Goal: Information Seeking & Learning: Learn about a topic

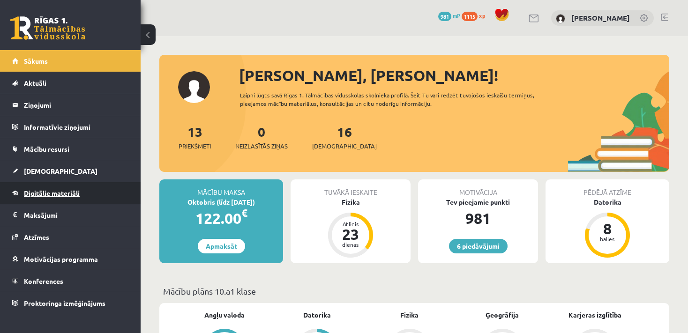
click at [58, 192] on span "Digitālie materiāli" at bounding box center [52, 193] width 56 height 8
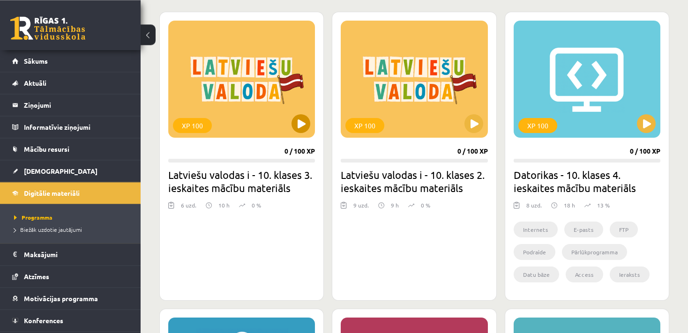
scroll to position [256, 0]
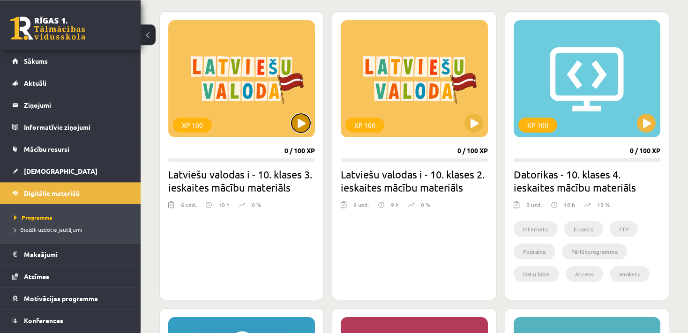
click at [301, 128] on button at bounding box center [301, 123] width 19 height 19
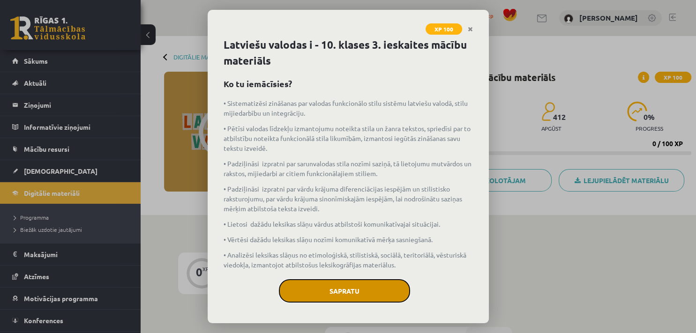
click at [342, 289] on button "Sapratu" at bounding box center [344, 290] width 131 height 23
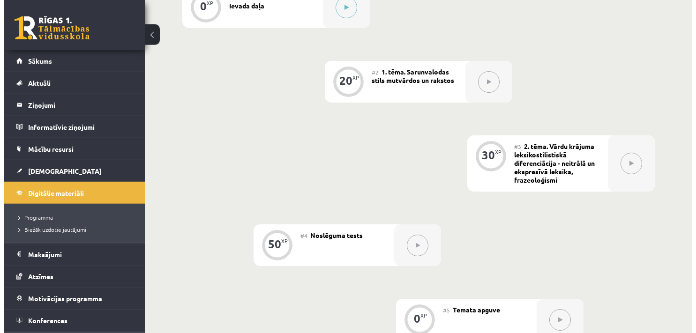
scroll to position [225, 0]
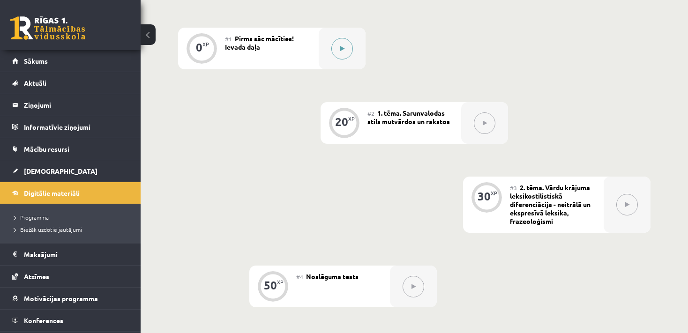
click at [341, 52] on button at bounding box center [342, 49] width 22 height 22
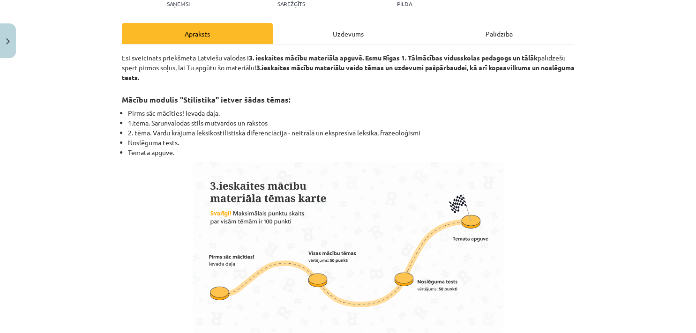
scroll to position [121, 0]
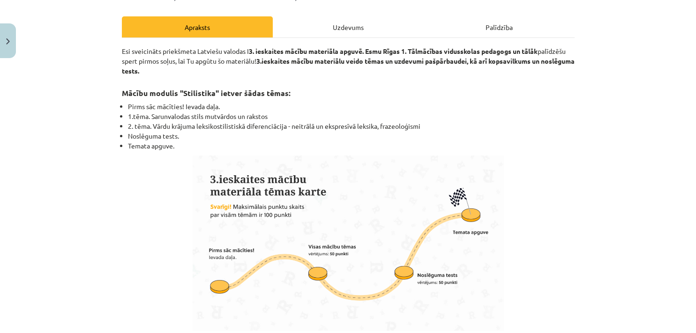
click at [359, 48] on b "3. ieskaites mācību materiāla apguvē. Esmu Rīgas 1. Tālmācības vidusskolas peda…" at bounding box center [393, 51] width 289 height 8
click at [355, 26] on div "Uzdevums" at bounding box center [348, 26] width 151 height 21
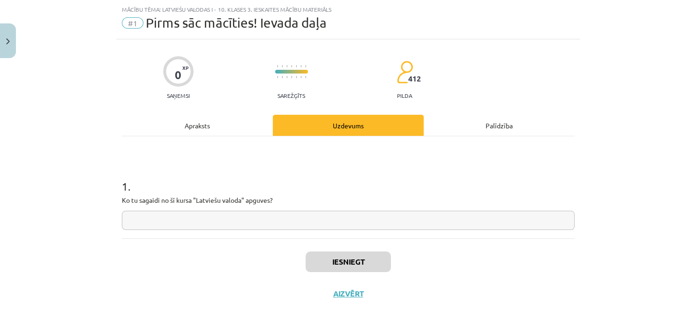
scroll to position [23, 0]
click at [216, 216] on input "text" at bounding box center [348, 220] width 453 height 19
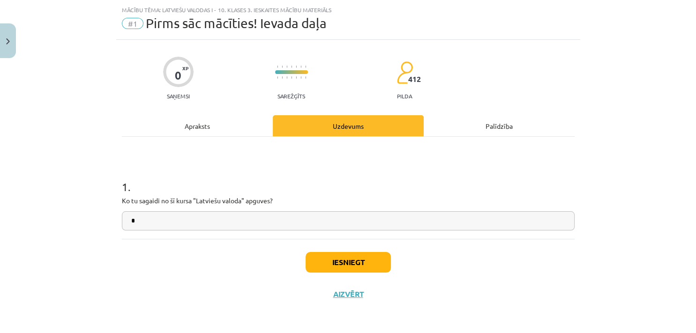
type input "*"
click at [361, 255] on button "Iesniegt" at bounding box center [348, 262] width 85 height 21
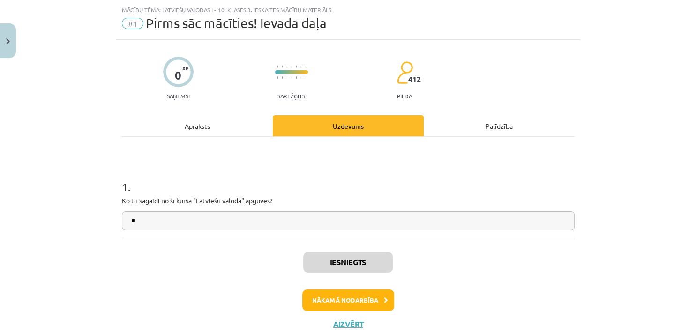
scroll to position [234, 0]
click at [322, 307] on button "Nākamā nodarbība" at bounding box center [348, 301] width 92 height 22
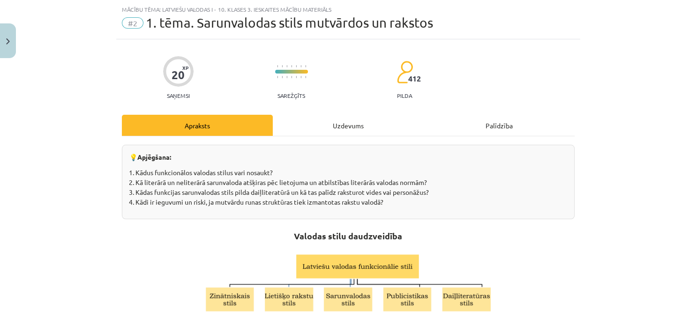
scroll to position [23, 0]
click at [7, 49] on button "Close" at bounding box center [8, 40] width 16 height 35
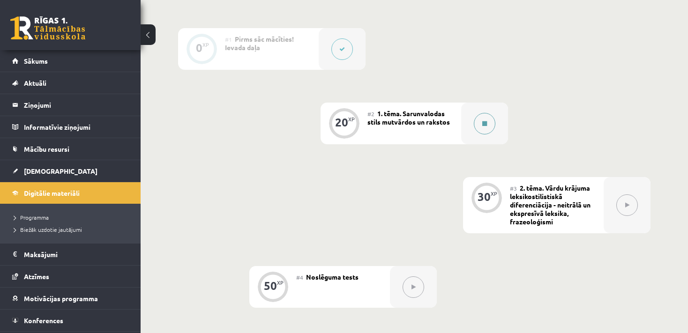
click at [483, 123] on icon at bounding box center [484, 124] width 5 height 6
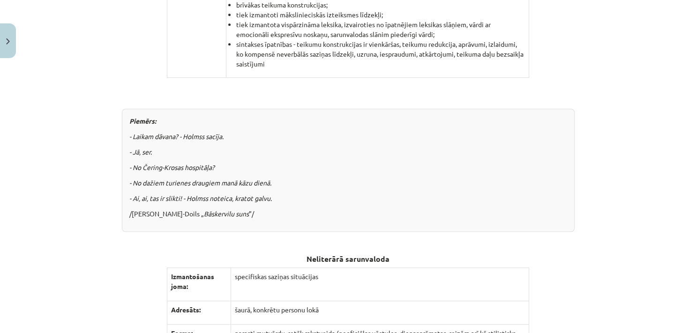
scroll to position [743, 0]
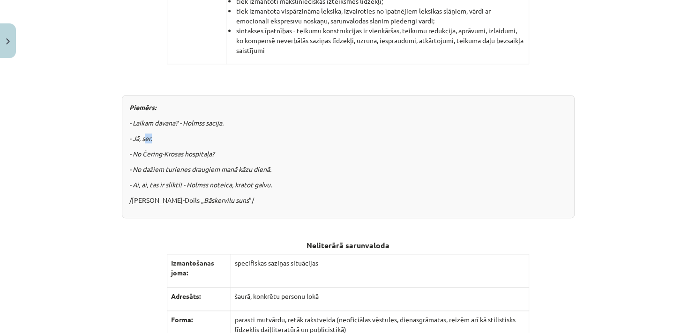
drag, startPoint x: 141, startPoint y: 137, endPoint x: 154, endPoint y: 138, distance: 13.2
click at [154, 138] on p "- Jā, ser." at bounding box center [348, 139] width 438 height 10
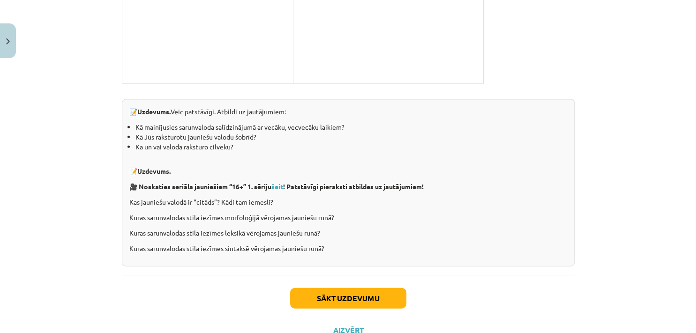
scroll to position [2083, 0]
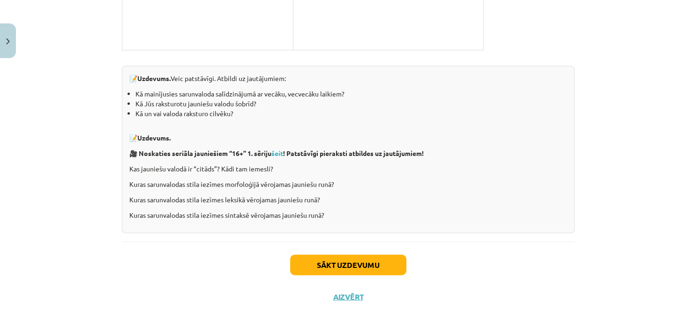
click at [331, 263] on button "Sākt uzdevumu" at bounding box center [348, 265] width 116 height 21
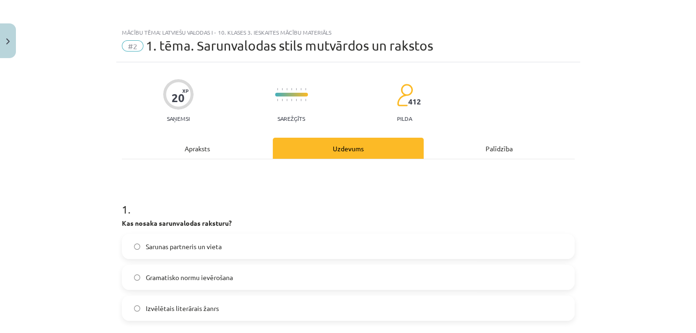
scroll to position [97, 0]
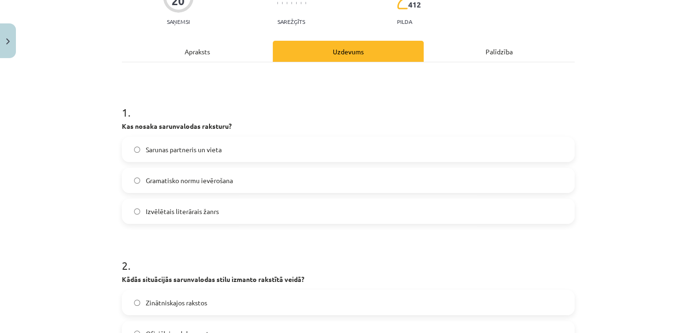
click at [203, 154] on label "Sarunas partneris un vieta" at bounding box center [348, 149] width 451 height 23
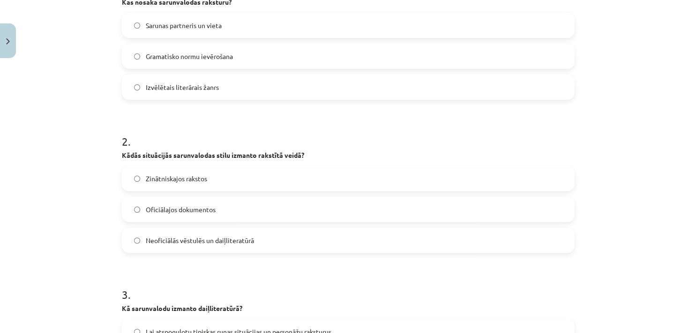
scroll to position [237, 0]
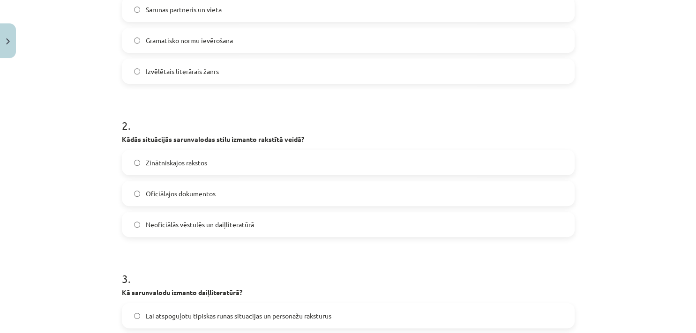
click at [175, 221] on span "Neoficiālās vēstulēs un daiļliteratūrā" at bounding box center [200, 225] width 108 height 10
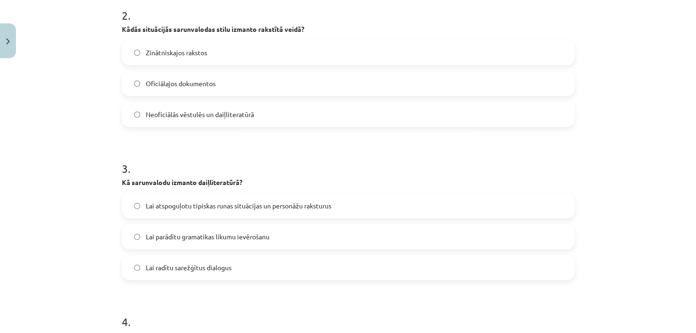
scroll to position [333, 0]
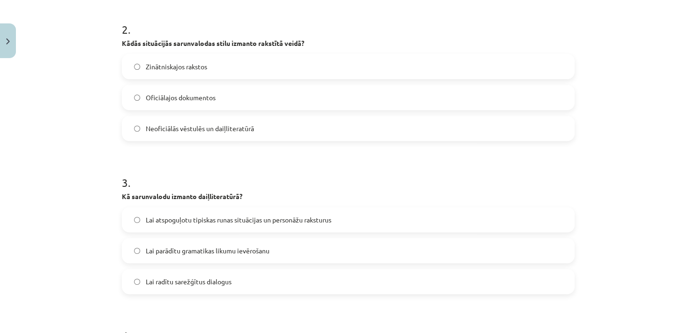
click at [151, 220] on span "Lai atspoguļotu tipiskas runas situācijas un personāžu raksturus" at bounding box center [239, 220] width 186 height 10
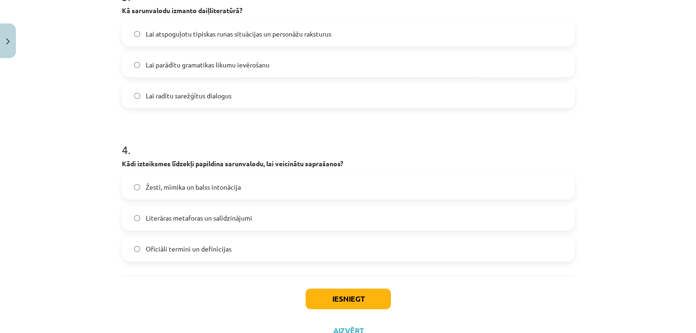
scroll to position [556, 0]
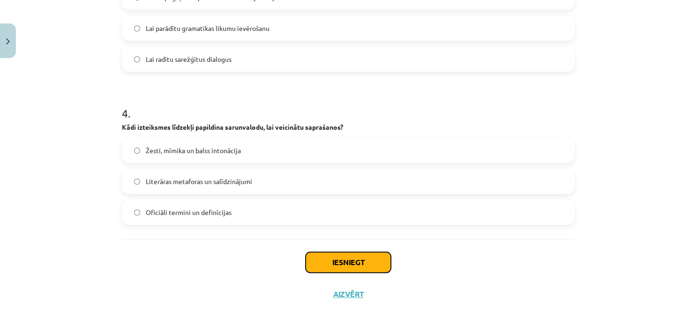
click at [324, 260] on button "Iesniegt" at bounding box center [348, 262] width 85 height 21
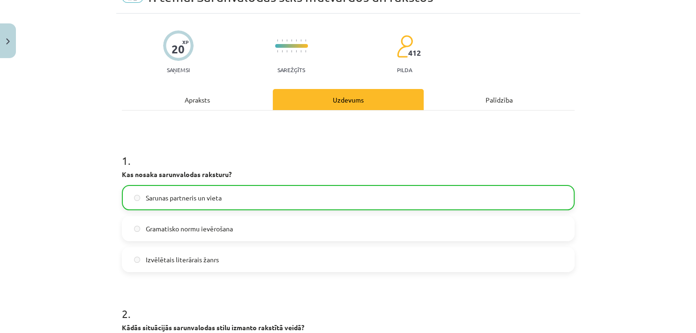
scroll to position [586, 0]
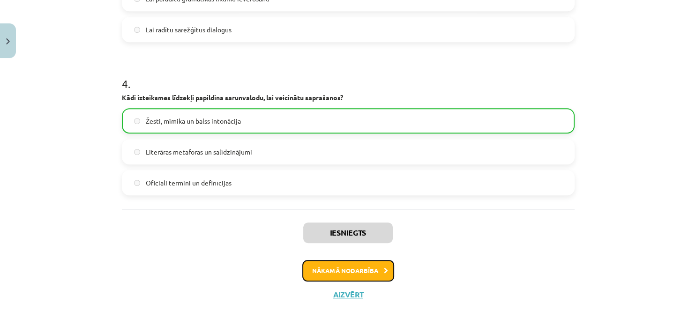
click at [341, 273] on button "Nākamā nodarbība" at bounding box center [348, 271] width 92 height 22
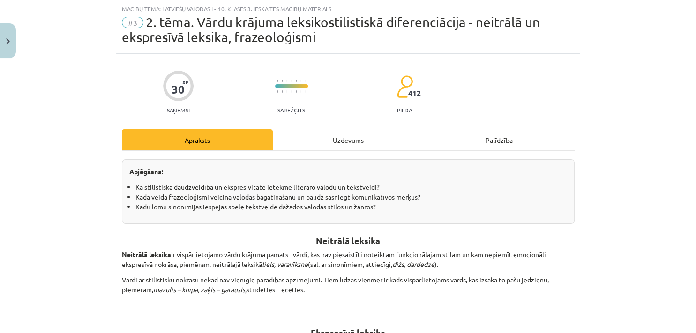
scroll to position [23, 0]
click at [9, 53] on button "Close" at bounding box center [8, 40] width 16 height 35
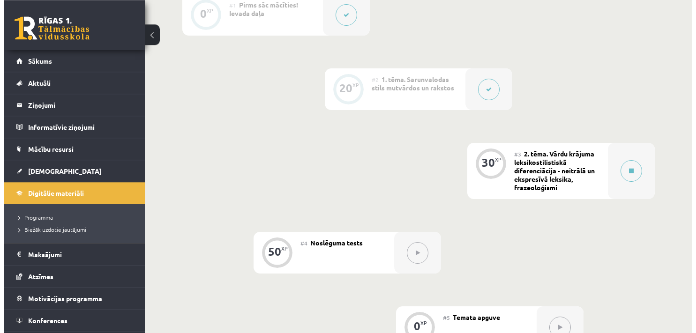
scroll to position [253, 0]
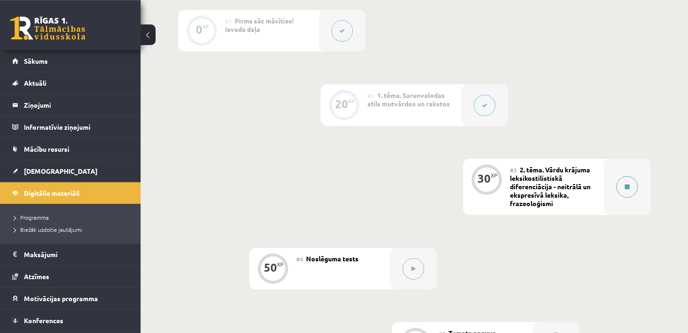
click at [618, 184] on button at bounding box center [628, 187] width 22 height 22
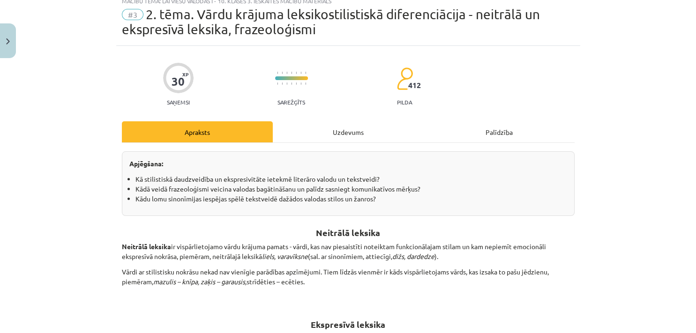
scroll to position [33, 0]
